Goal: Task Accomplishment & Management: Use online tool/utility

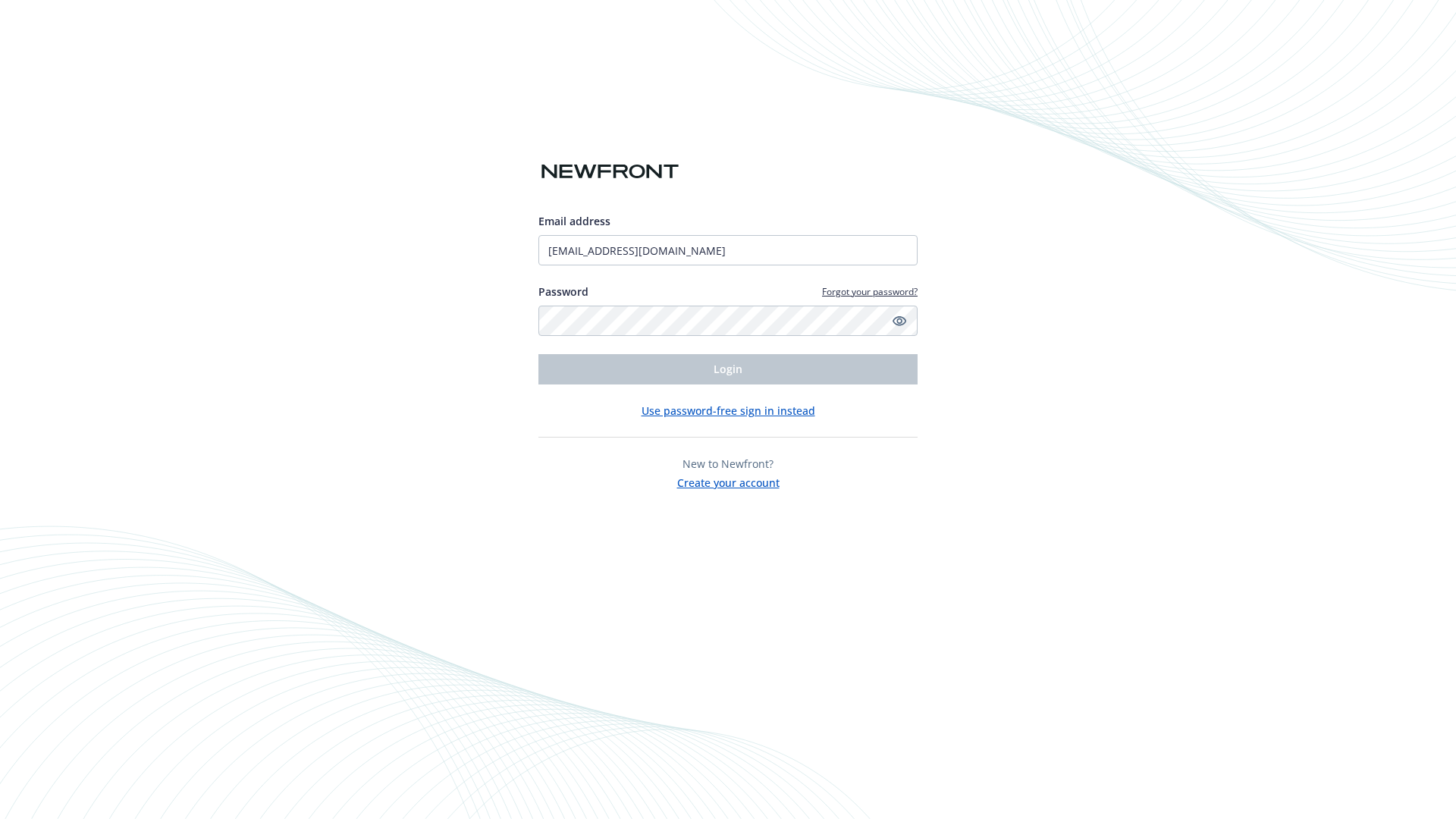
type input "[EMAIL_ADDRESS][DOMAIN_NAME]"
click at [728, 370] on span "Login" at bounding box center [728, 369] width 29 height 15
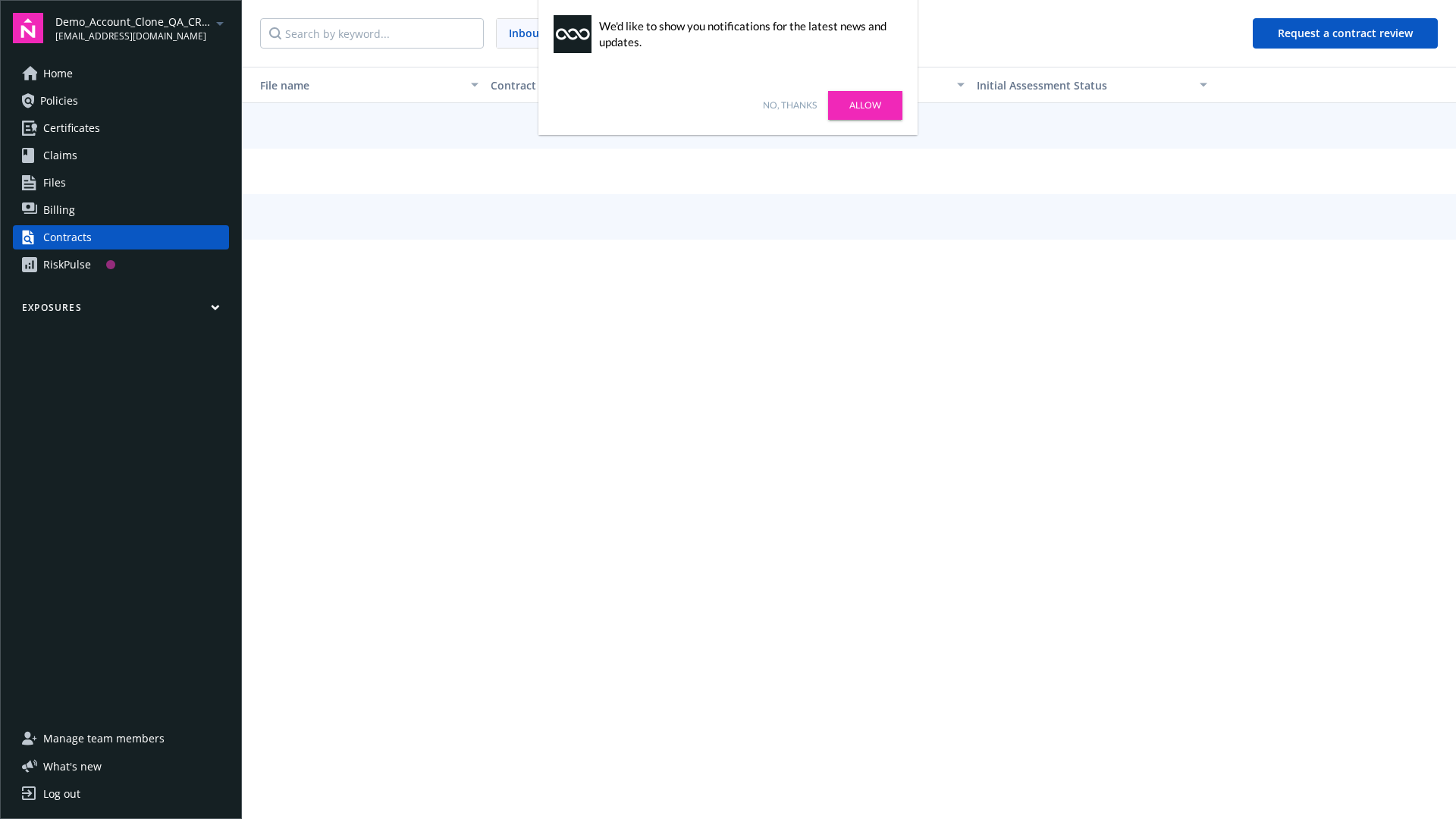
click at [789, 106] on link "No, thanks" at bounding box center [790, 106] width 54 height 14
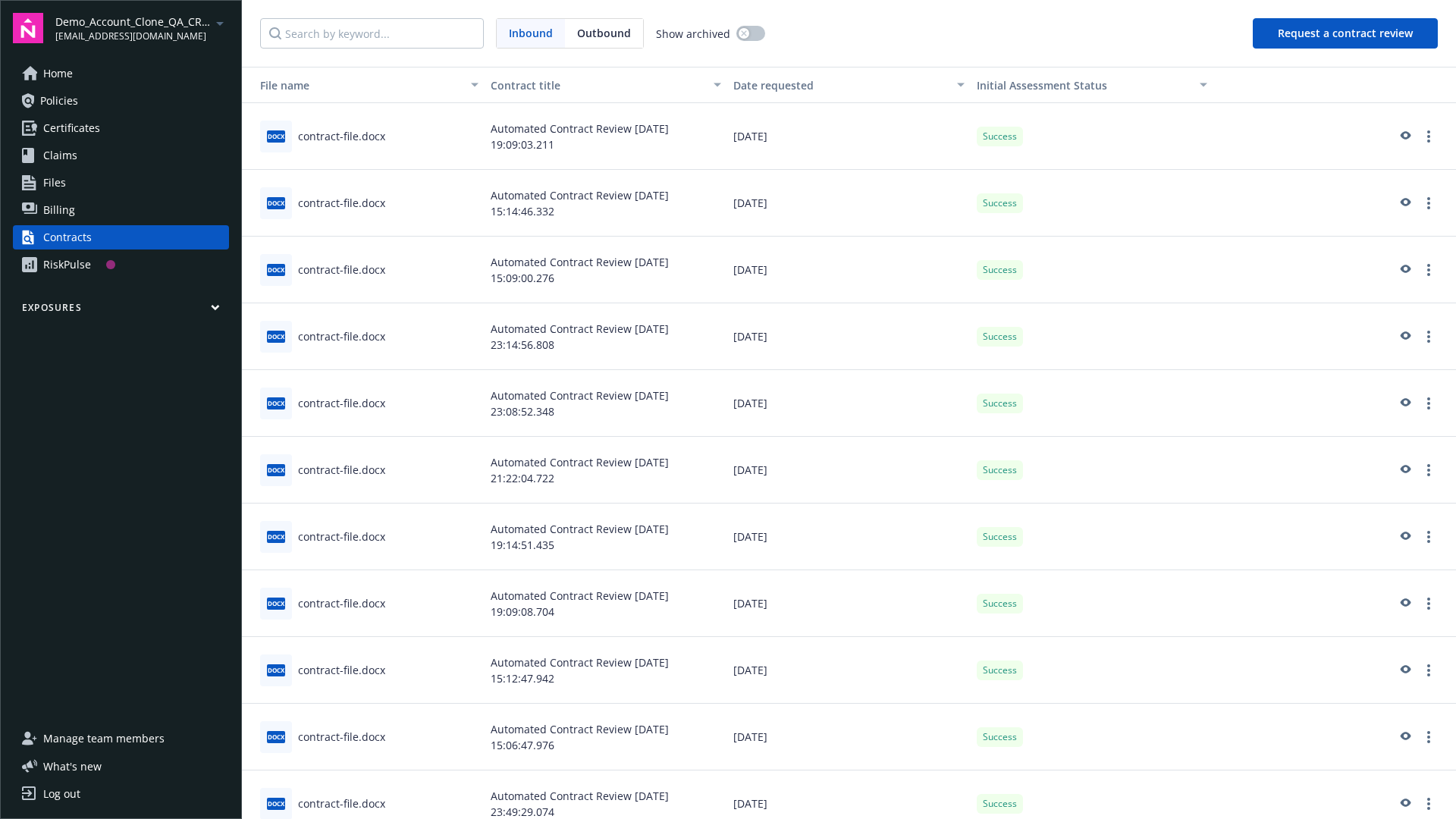
click at [1346, 33] on button "Request a contract review" at bounding box center [1346, 33] width 185 height 30
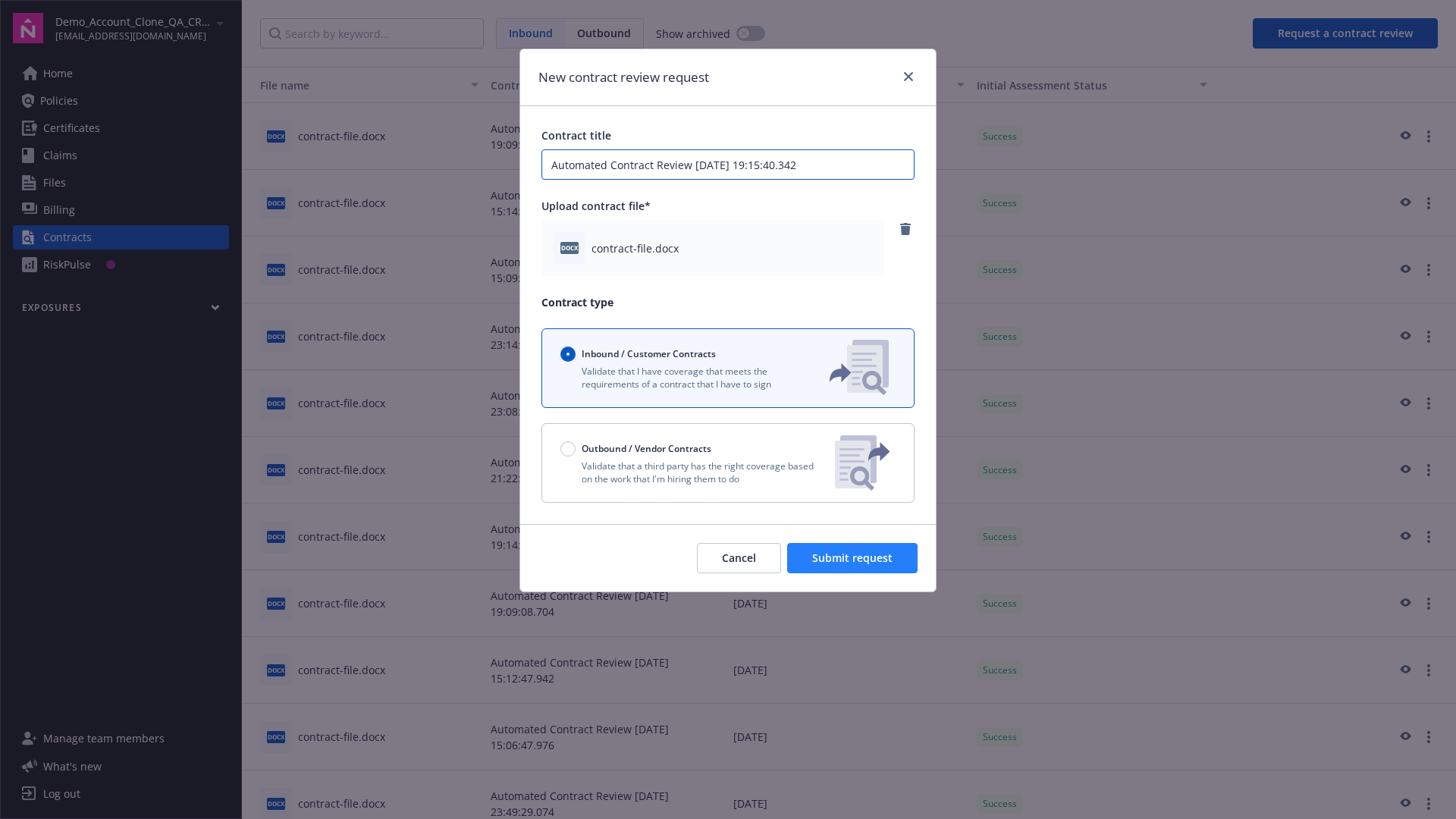
type input "Automated Contract Review 09-19-2025 19:15:40.342"
click at [853, 558] on span "Submit request" at bounding box center [853, 557] width 80 height 15
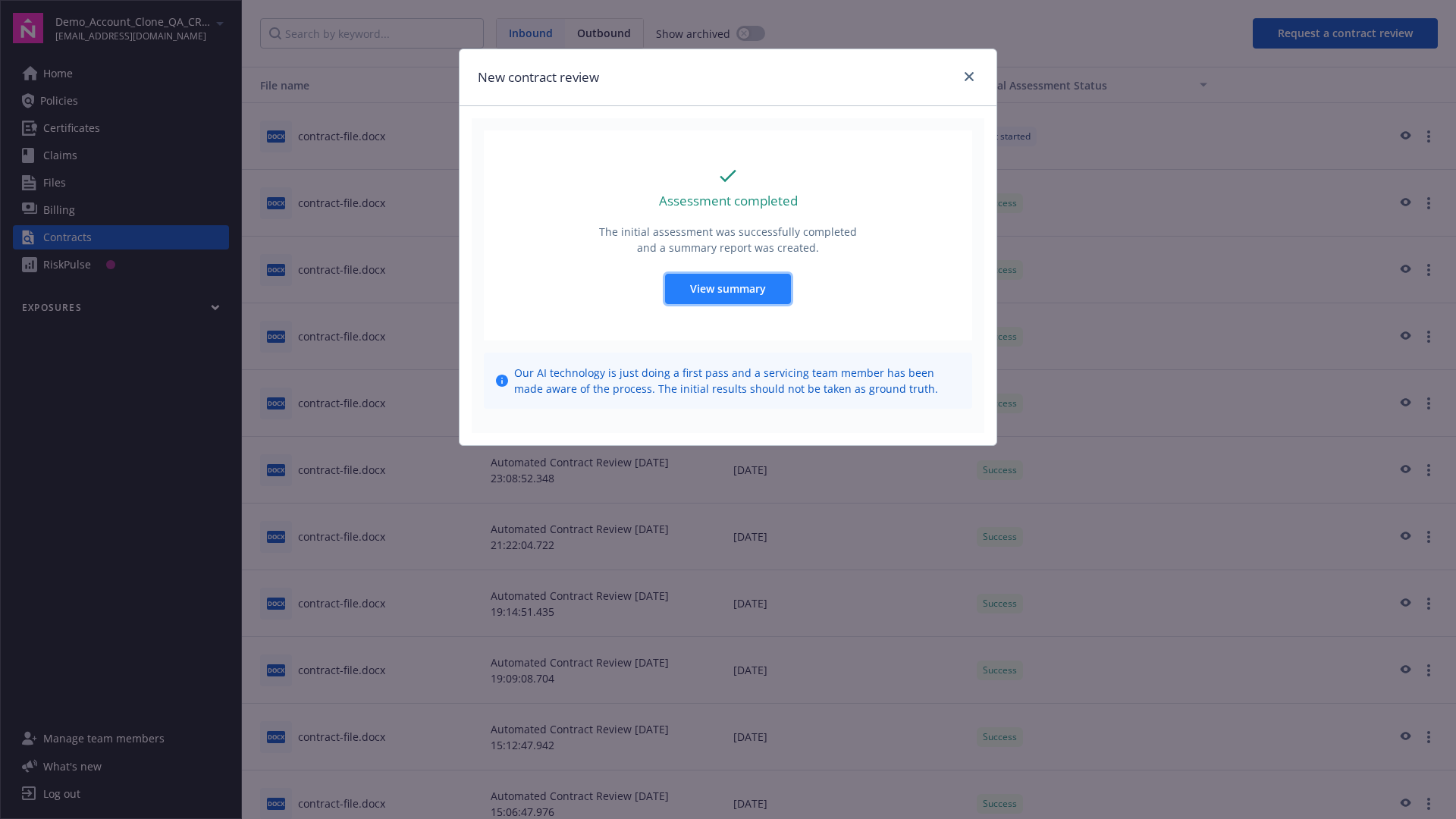
click at [727, 288] on span "View summary" at bounding box center [728, 289] width 76 height 15
